Goal: Task Accomplishment & Management: Complete application form

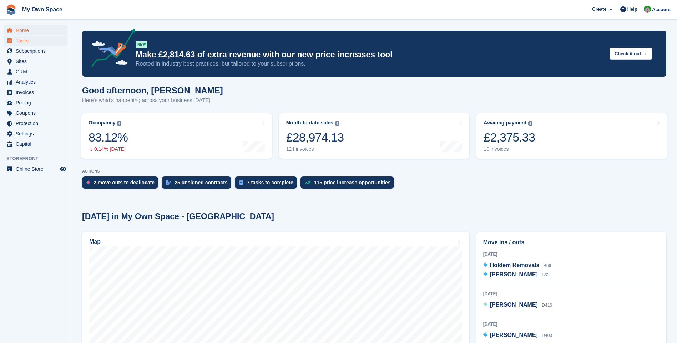
scroll to position [551, 0]
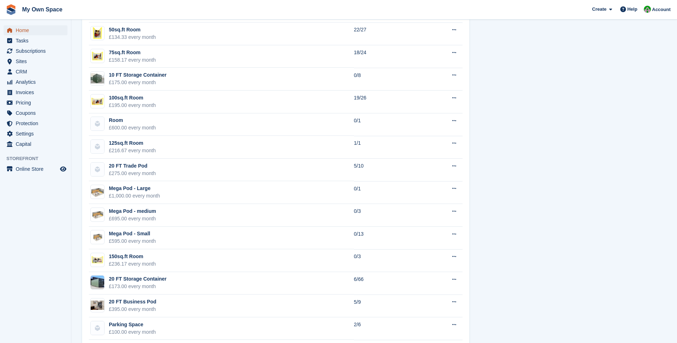
click at [37, 25] on span "Home" at bounding box center [37, 30] width 43 height 10
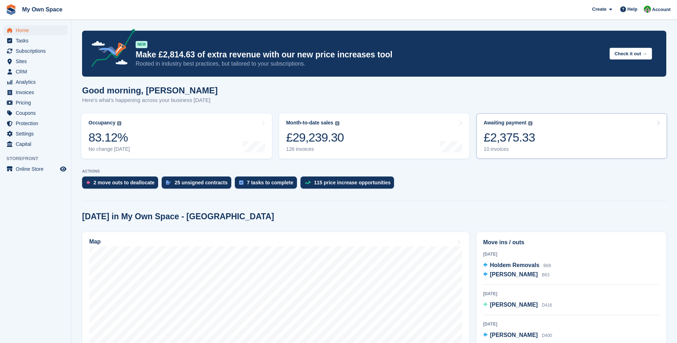
click at [493, 150] on div "10 invoices" at bounding box center [508, 149] width 51 height 6
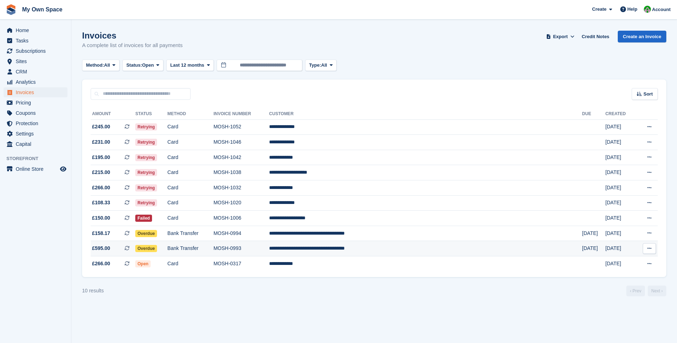
click at [213, 248] on td "Bank Transfer" at bounding box center [190, 248] width 46 height 15
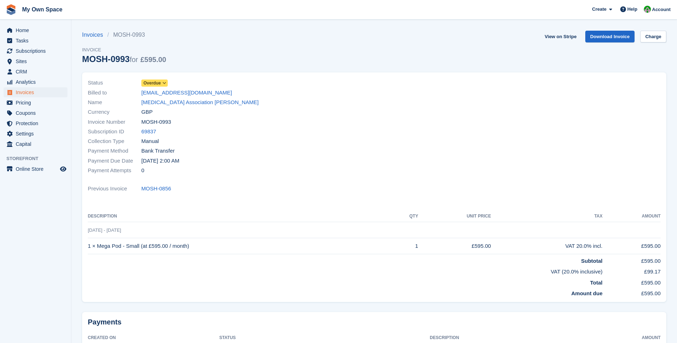
click at [162, 83] on span at bounding box center [165, 83] width 6 height 6
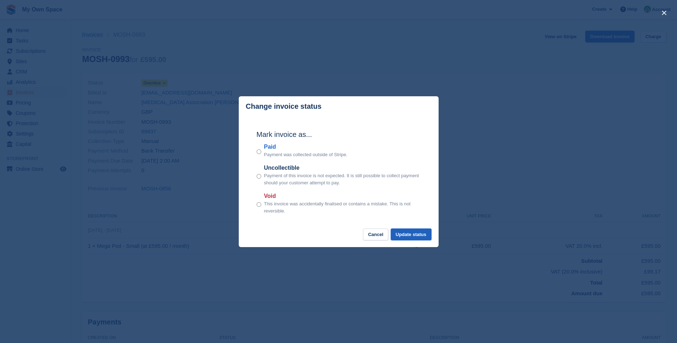
click at [416, 230] on button "Update status" at bounding box center [411, 235] width 41 height 12
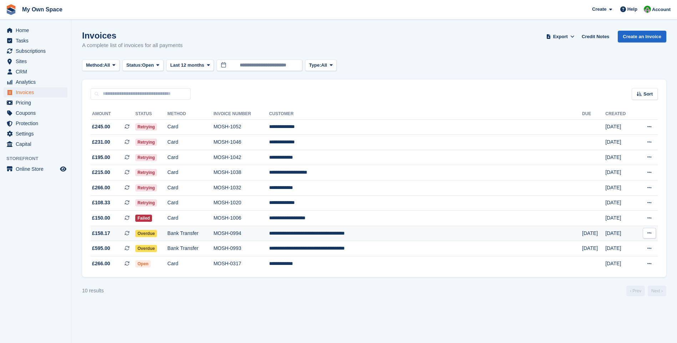
click at [213, 234] on td "Bank Transfer" at bounding box center [190, 233] width 46 height 15
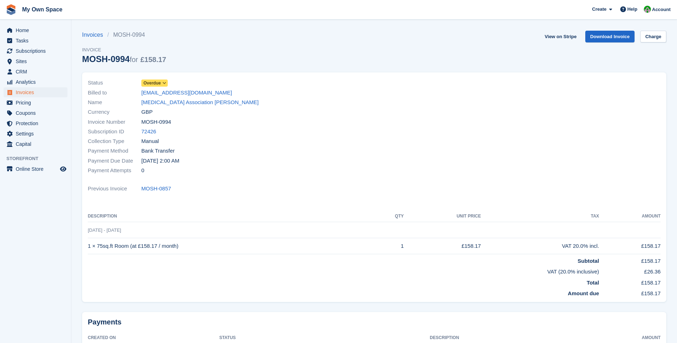
click at [163, 84] on icon at bounding box center [164, 83] width 4 height 4
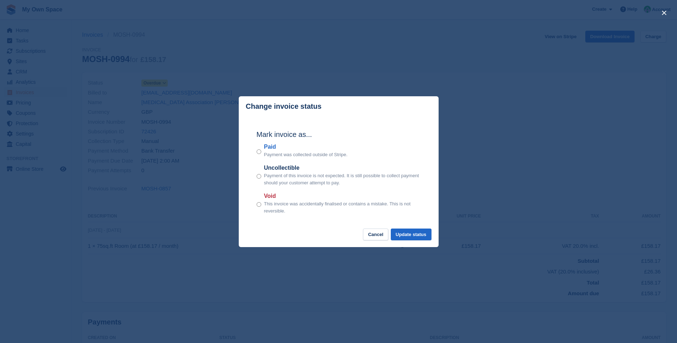
click at [261, 152] on div "Paid Payment was collected outside of Stripe." at bounding box center [338, 151] width 164 height 16
click at [413, 235] on button "Update status" at bounding box center [411, 235] width 41 height 12
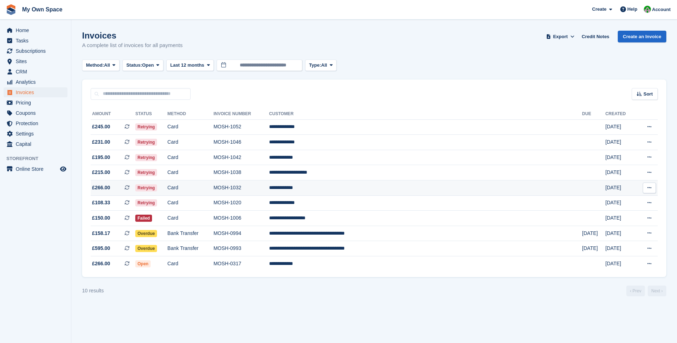
click at [167, 185] on td "Retrying" at bounding box center [151, 187] width 32 height 15
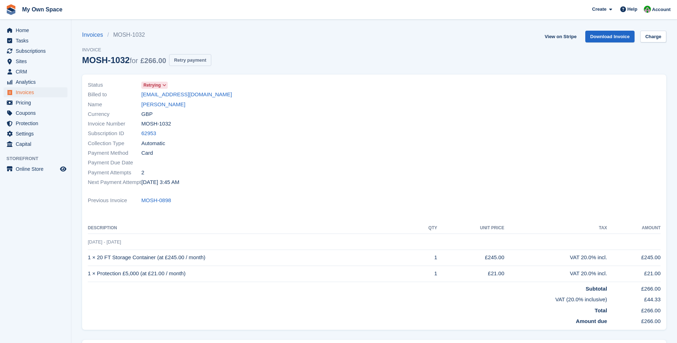
click at [198, 61] on button "Retry payment" at bounding box center [190, 60] width 42 height 12
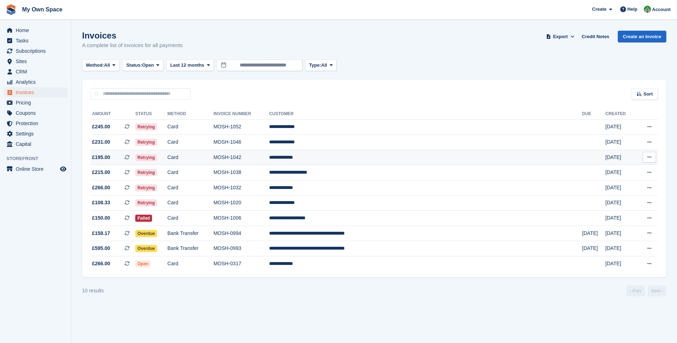
click at [167, 158] on td "Retrying" at bounding box center [151, 157] width 32 height 15
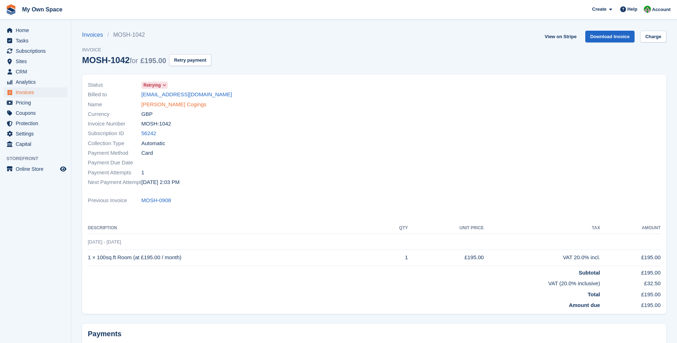
click at [154, 105] on link "[PERSON_NAME] Cogings" at bounding box center [173, 105] width 65 height 8
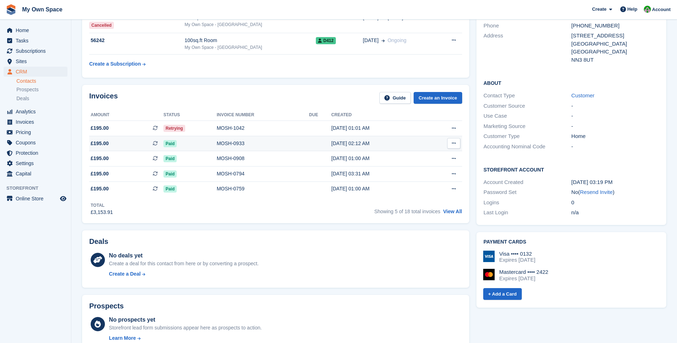
scroll to position [36, 0]
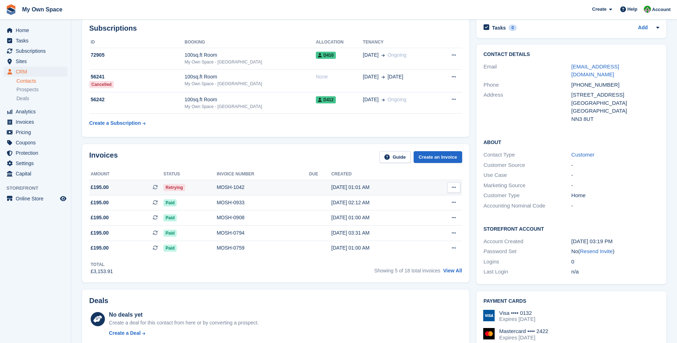
click at [240, 188] on div "MOSH-1042" at bounding box center [263, 187] width 92 height 7
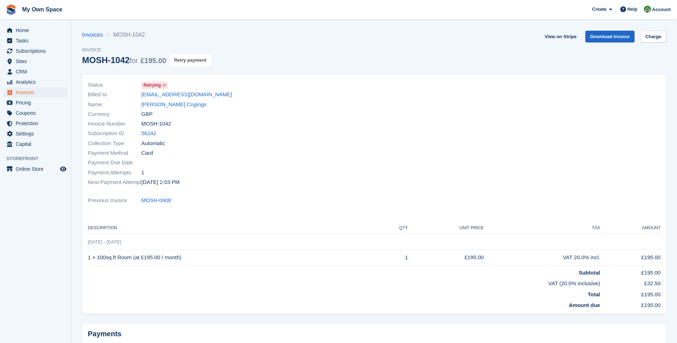
click at [183, 60] on button "Retry payment" at bounding box center [190, 60] width 42 height 12
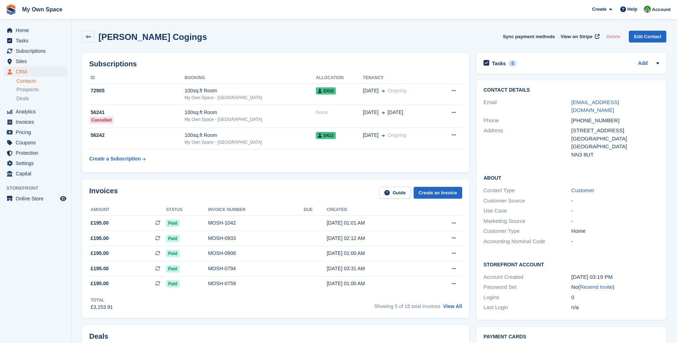
scroll to position [36, 0]
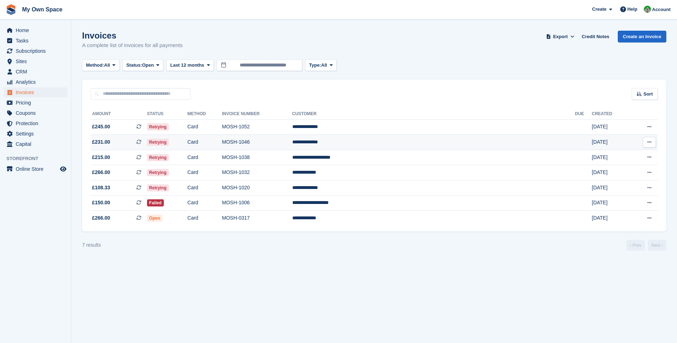
click at [169, 141] on span "Retrying" at bounding box center [158, 142] width 22 height 7
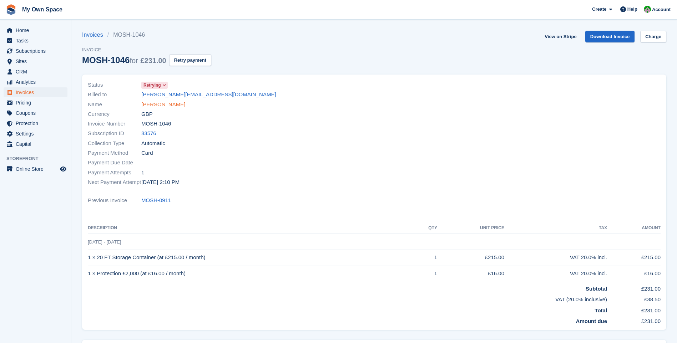
click at [156, 105] on link "[PERSON_NAME]" at bounding box center [163, 105] width 44 height 8
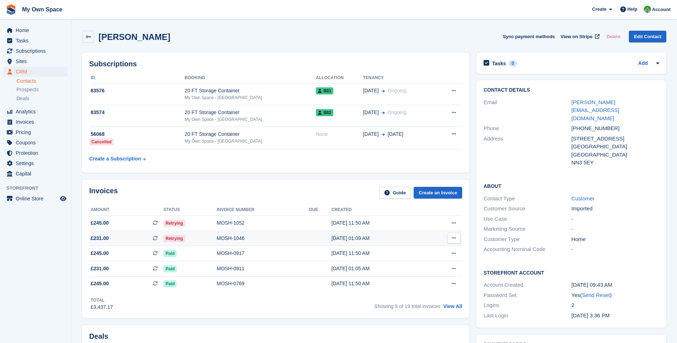
click at [227, 233] on td "MOSH-1046" at bounding box center [263, 238] width 92 height 15
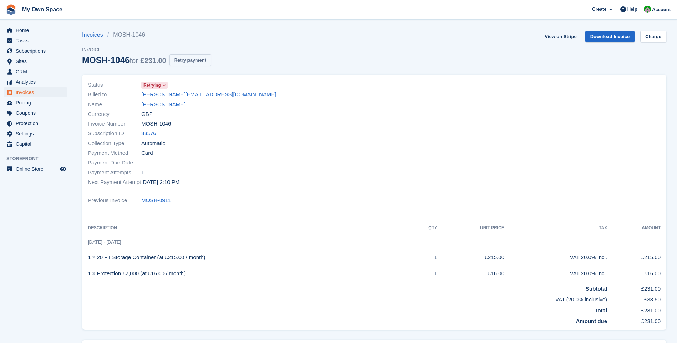
click at [193, 58] on button "Retry payment" at bounding box center [190, 60] width 42 height 12
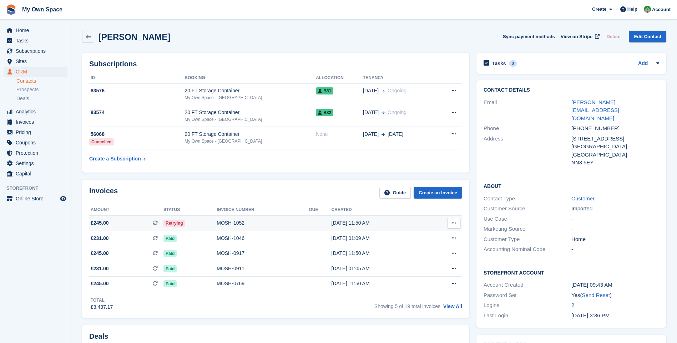
click at [231, 223] on div "MOSH-1052" at bounding box center [263, 222] width 92 height 7
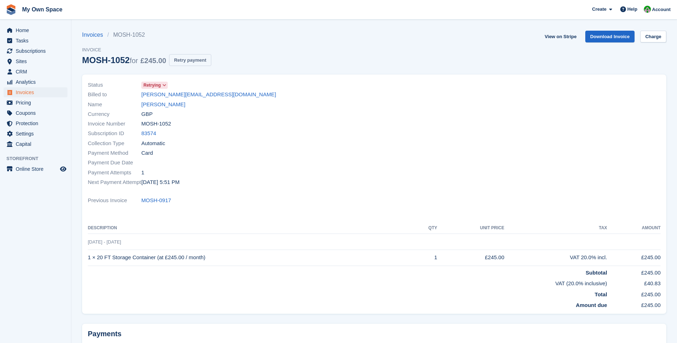
click at [186, 63] on button "Retry payment" at bounding box center [190, 60] width 42 height 12
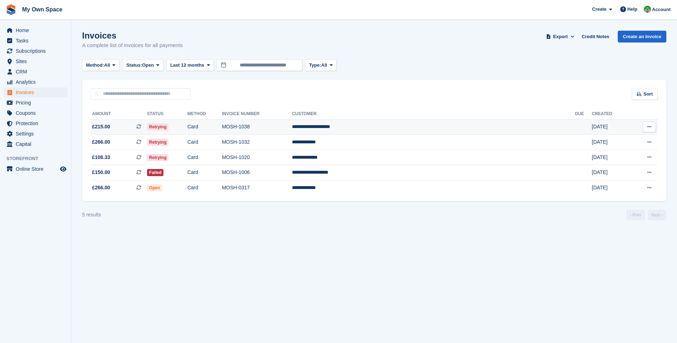
click at [292, 128] on td "MOSH-1038" at bounding box center [257, 126] width 70 height 15
click at [222, 158] on td "Card" at bounding box center [204, 157] width 35 height 15
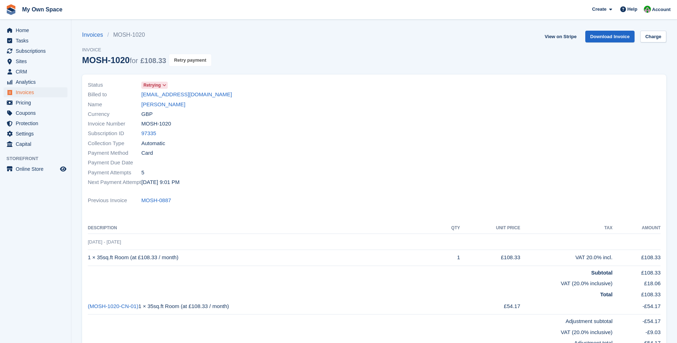
drag, startPoint x: 190, startPoint y: 59, endPoint x: 370, endPoint y: 32, distance: 181.5
click at [191, 59] on button "Retry payment" at bounding box center [190, 60] width 42 height 12
click at [167, 103] on link "Myrna Bondonga" at bounding box center [163, 105] width 44 height 8
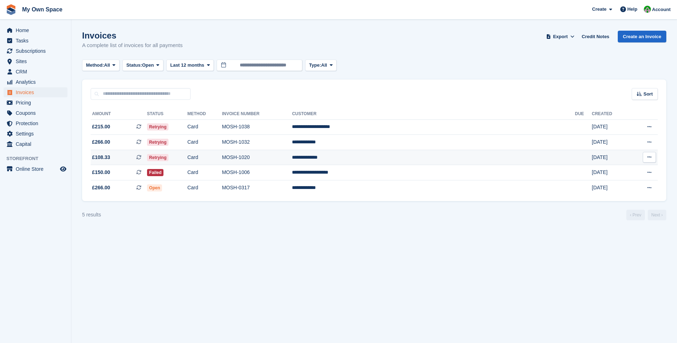
click at [292, 158] on td "MOSH-1020" at bounding box center [257, 157] width 70 height 15
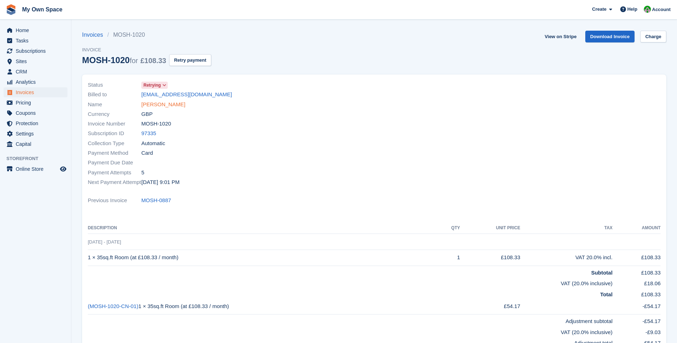
click at [166, 103] on link "[PERSON_NAME]" at bounding box center [163, 105] width 44 height 8
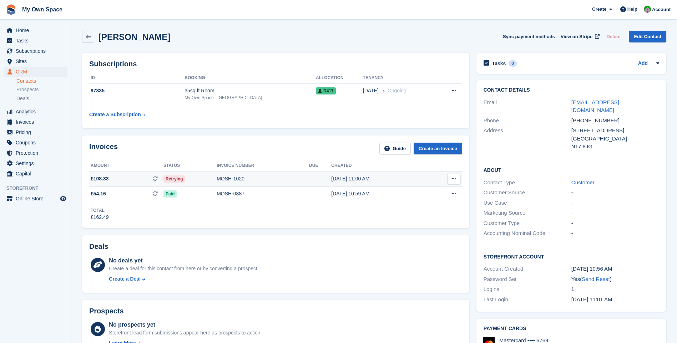
click at [235, 178] on div "MOSH-1020" at bounding box center [263, 178] width 92 height 7
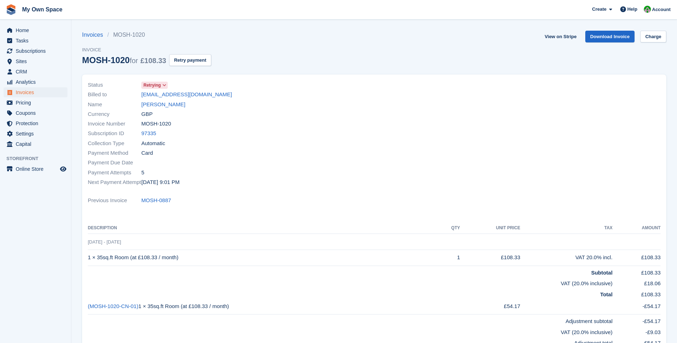
click at [165, 85] on icon at bounding box center [164, 85] width 4 height 4
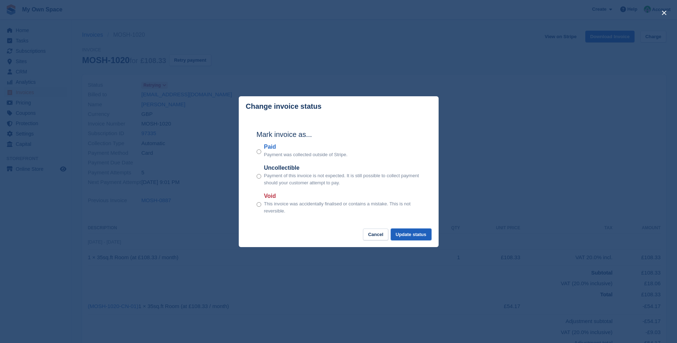
click at [414, 237] on button "Update status" at bounding box center [411, 235] width 41 height 12
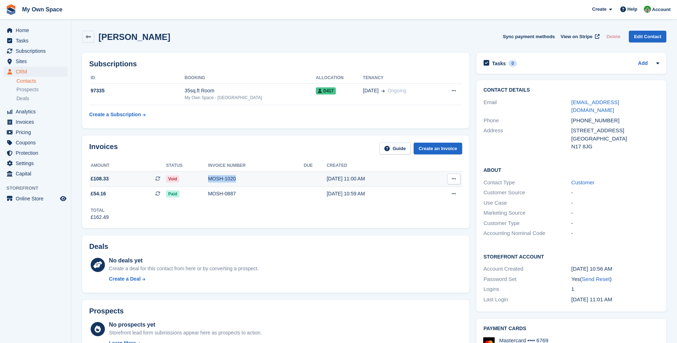
drag, startPoint x: 205, startPoint y: 178, endPoint x: 231, endPoint y: 179, distance: 26.1
click at [231, 179] on div "MOSH-1020" at bounding box center [256, 178] width 96 height 7
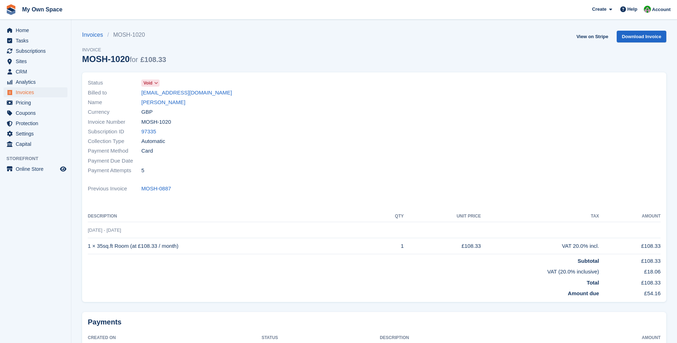
drag, startPoint x: 172, startPoint y: 122, endPoint x: 142, endPoint y: 122, distance: 30.0
click at [142, 122] on div "Invoice Number MOSH-1020" at bounding box center [229, 122] width 282 height 10
copy span "MOSH-1020"
click at [27, 91] on span "Invoices" at bounding box center [37, 92] width 43 height 10
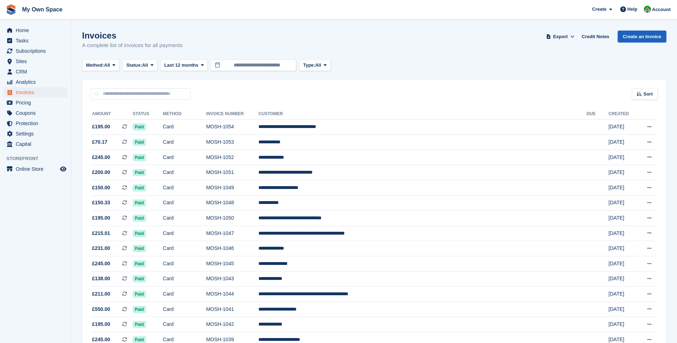
click at [638, 35] on link "Create an Invoice" at bounding box center [641, 37] width 49 height 12
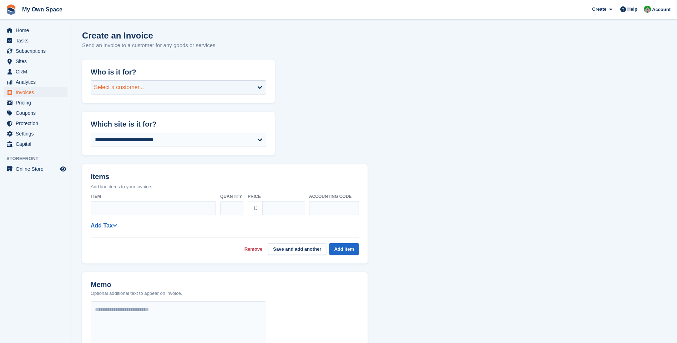
drag, startPoint x: 139, startPoint y: 83, endPoint x: 136, endPoint y: 88, distance: 6.1
click at [137, 88] on div "Select a customer..." at bounding box center [119, 87] width 50 height 9
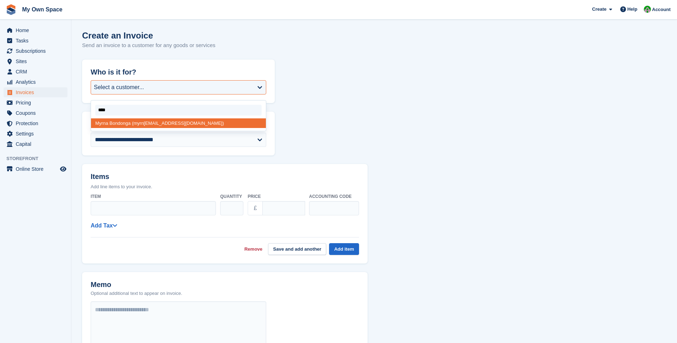
type input "*****"
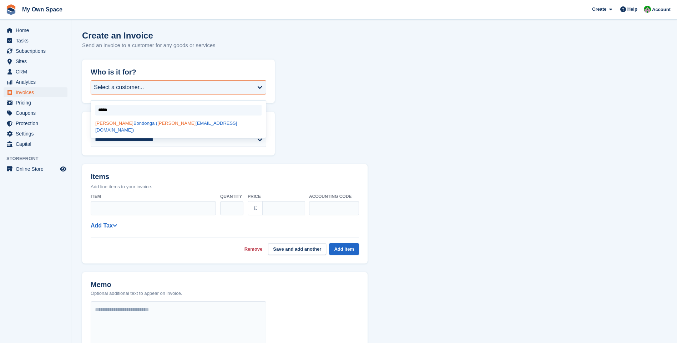
click at [157, 123] on span "myrna" at bounding box center [176, 123] width 38 height 5
select select "******"
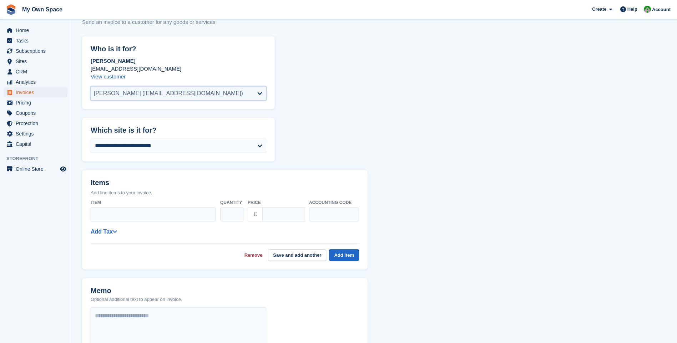
scroll to position [36, 0]
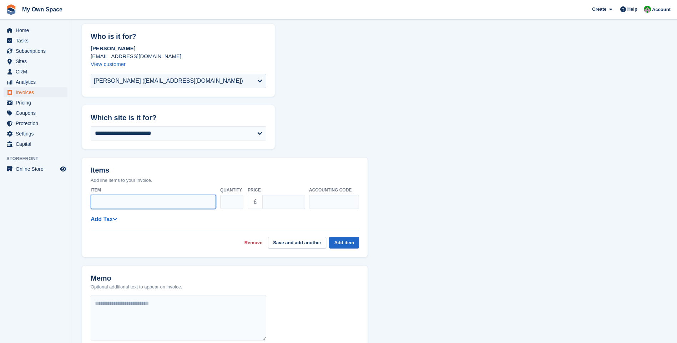
click at [97, 201] on input "Item" at bounding box center [153, 202] width 125 height 14
paste input "*********"
click at [172, 202] on input "**********" at bounding box center [153, 202] width 125 height 14
click at [207, 204] on input "**********" at bounding box center [153, 202] width 125 height 14
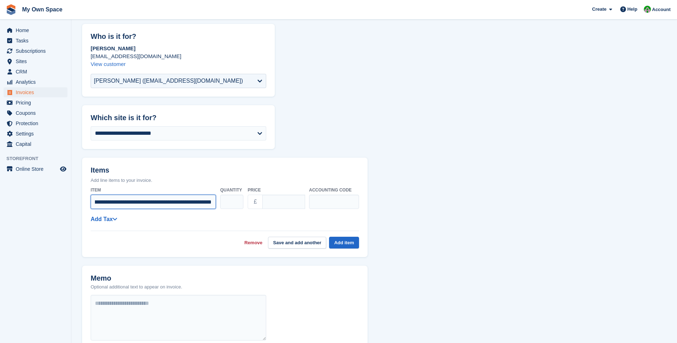
click at [153, 203] on input "**********" at bounding box center [153, 202] width 125 height 14
type input "**********"
click at [278, 203] on input "****" at bounding box center [283, 202] width 43 height 14
type input "*"
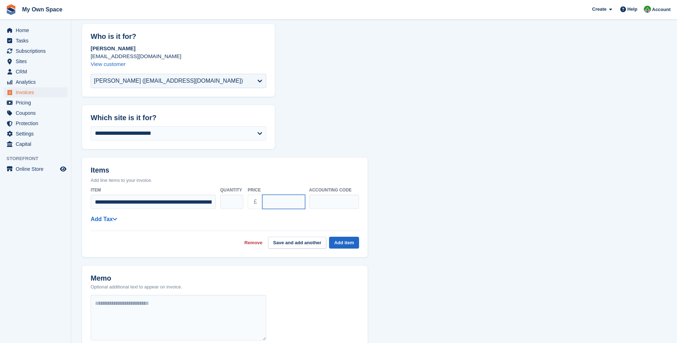
type input "*****"
click at [336, 213] on div "**********" at bounding box center [225, 216] width 268 height 65
click at [105, 219] on link "Add Tax" at bounding box center [104, 219] width 26 height 6
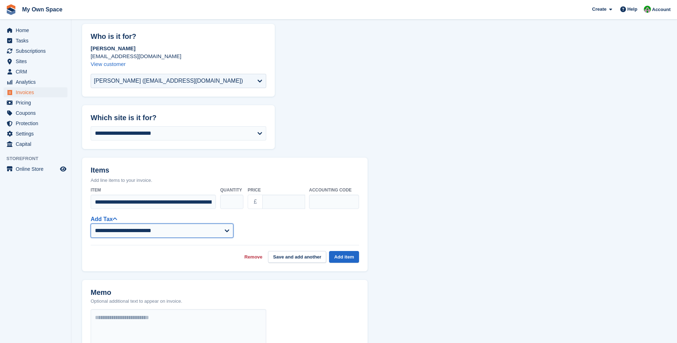
click at [119, 233] on select "**********" at bounding box center [162, 231] width 143 height 14
select select "****"
click at [91, 224] on select "**********" at bounding box center [162, 231] width 143 height 14
click at [344, 255] on button "Add item" at bounding box center [344, 257] width 30 height 12
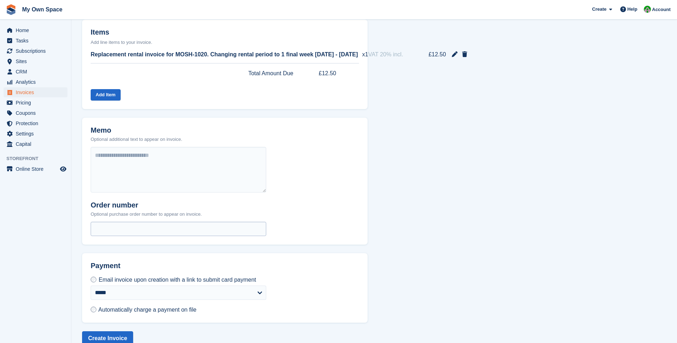
scroll to position [187, 0]
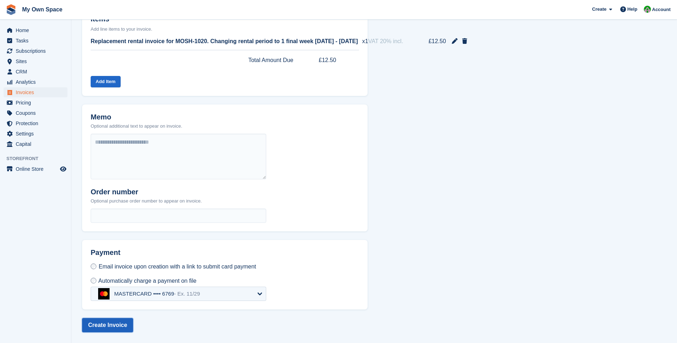
click at [109, 324] on button "Create Invoice" at bounding box center [107, 325] width 51 height 14
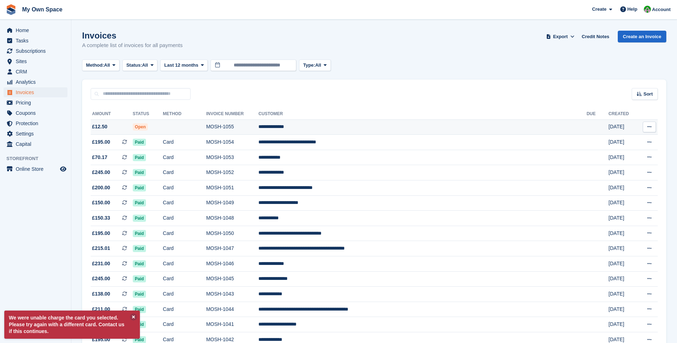
click at [259, 123] on td "MOSH-1055" at bounding box center [232, 126] width 52 height 15
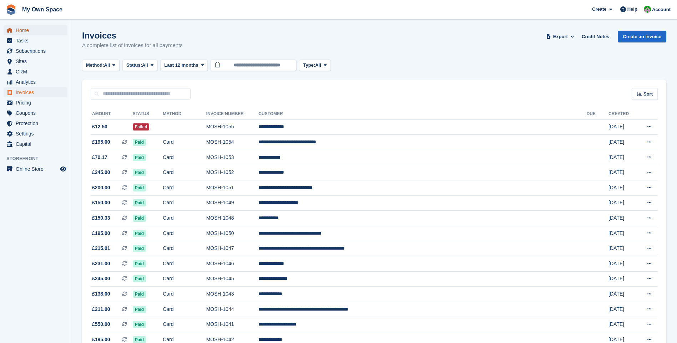
click at [30, 30] on span "Home" at bounding box center [37, 30] width 43 height 10
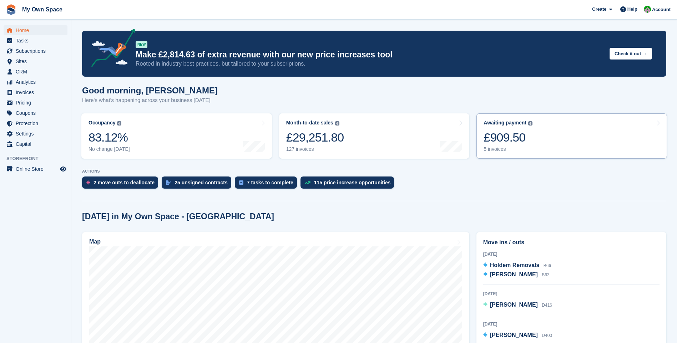
click at [494, 150] on div "5 invoices" at bounding box center [507, 149] width 49 height 6
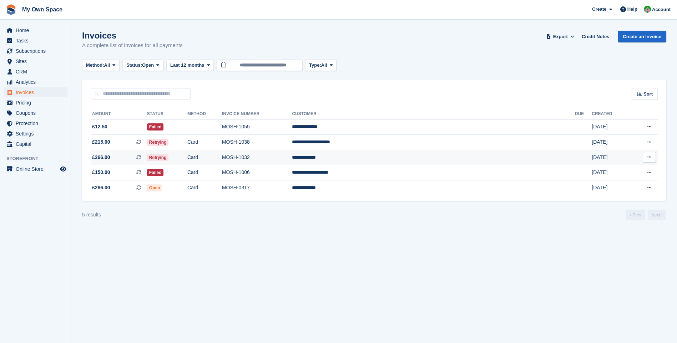
click at [292, 162] on td "MOSH-1032" at bounding box center [257, 157] width 70 height 15
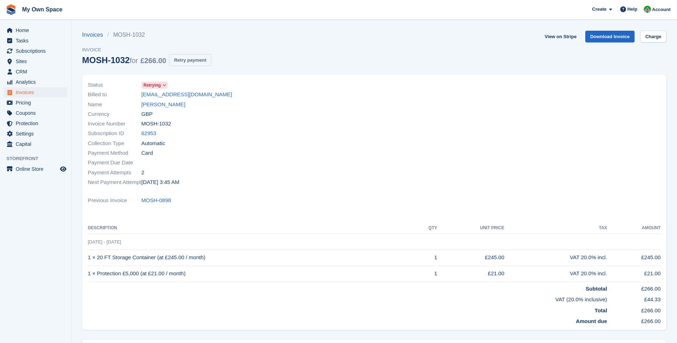
click at [182, 59] on button "Retry payment" at bounding box center [190, 60] width 42 height 12
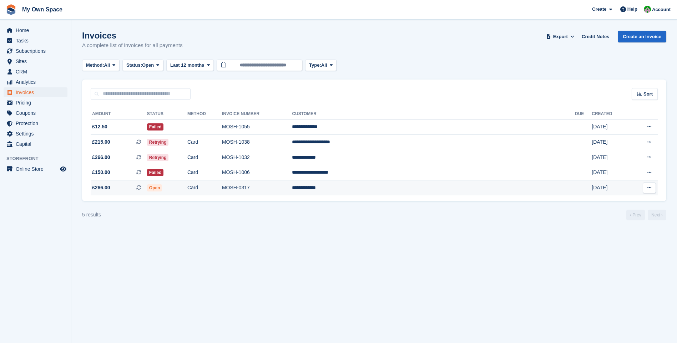
click at [292, 187] on td "MOSH-0317" at bounding box center [257, 187] width 70 height 15
